Goal: Information Seeking & Learning: Understand process/instructions

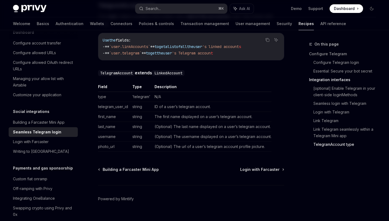
scroll to position [1005, 0]
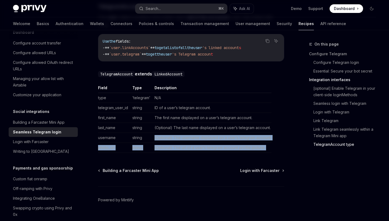
drag, startPoint x: 161, startPoint y: 133, endPoint x: 187, endPoint y: 157, distance: 34.6
click at [191, 148] on td "(Optional) The url of a user’s telegram account profile picture." at bounding box center [211, 148] width 119 height 10
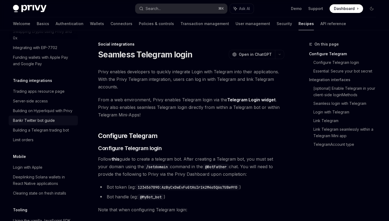
scroll to position [517, 0]
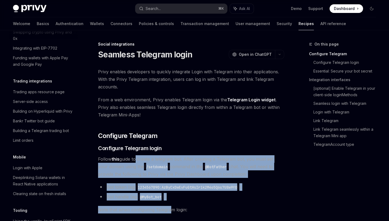
drag, startPoint x: 135, startPoint y: 159, endPoint x: 170, endPoint y: 206, distance: 58.6
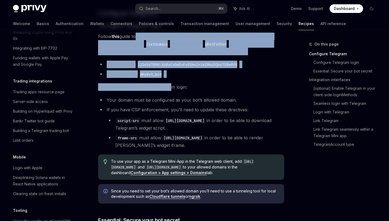
scroll to position [174, 0]
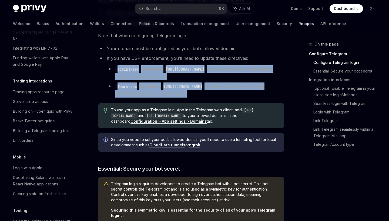
drag, startPoint x: 169, startPoint y: 64, endPoint x: 200, endPoint y: 98, distance: 46.2
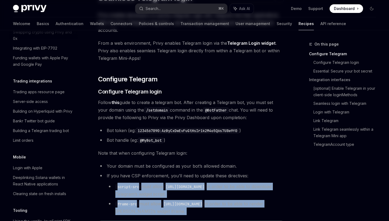
scroll to position [0, 0]
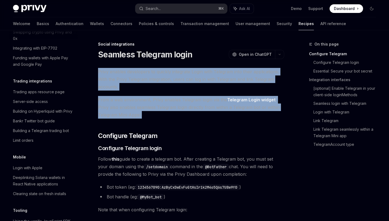
drag, startPoint x: 96, startPoint y: 70, endPoint x: 170, endPoint y: 121, distance: 89.4
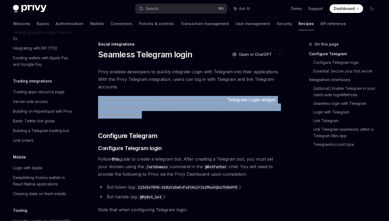
drag, startPoint x: 170, startPoint y: 121, endPoint x: 95, endPoint y: 102, distance: 77.0
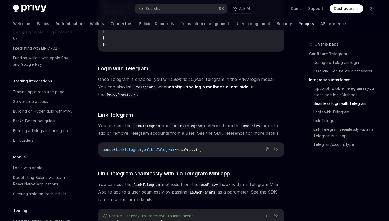
scroll to position [721, 0]
